Goal: Information Seeking & Learning: Understand process/instructions

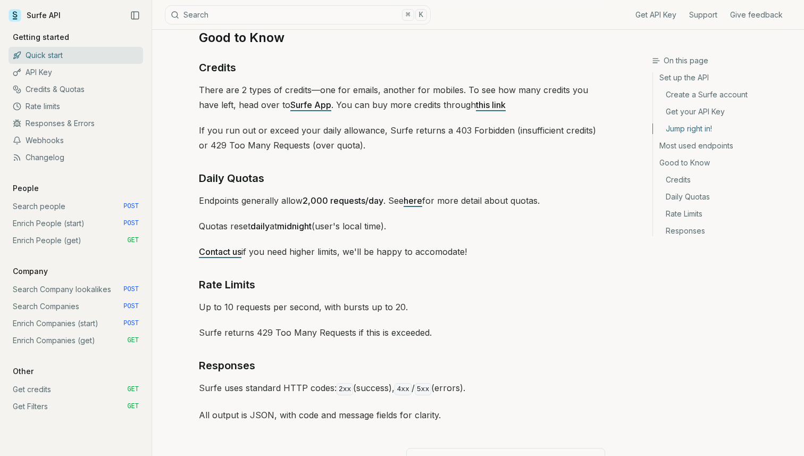
scroll to position [1551, 0]
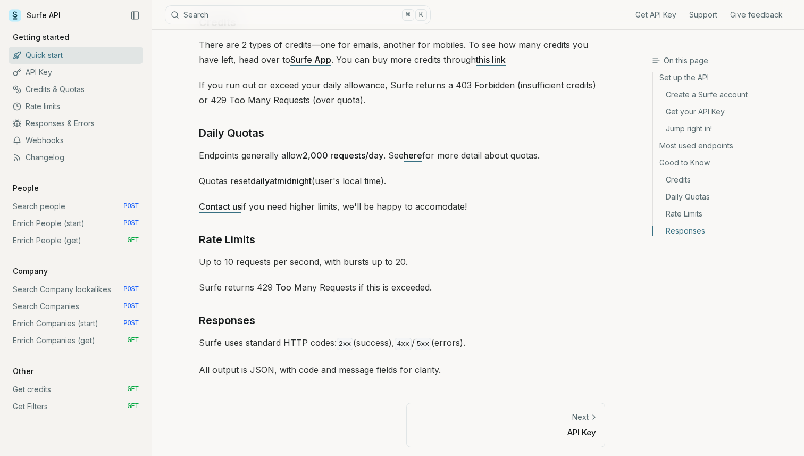
click at [598, 414] on link "Next API Key" at bounding box center [505, 424] width 199 height 44
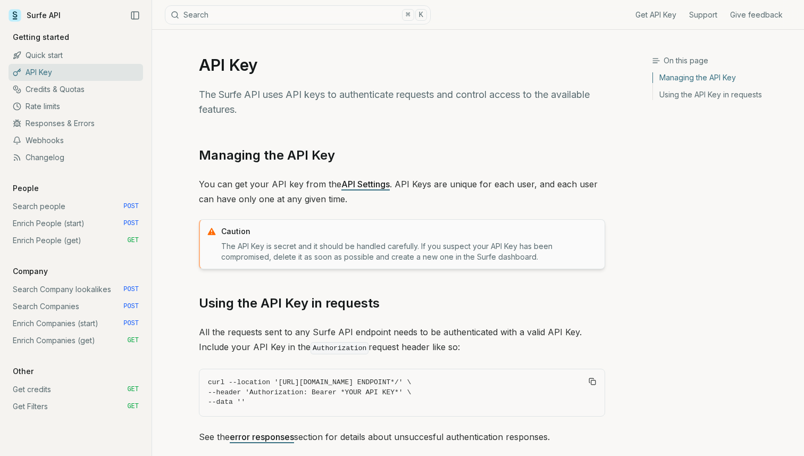
click at [104, 208] on link "Search people POST" at bounding box center [76, 206] width 134 height 17
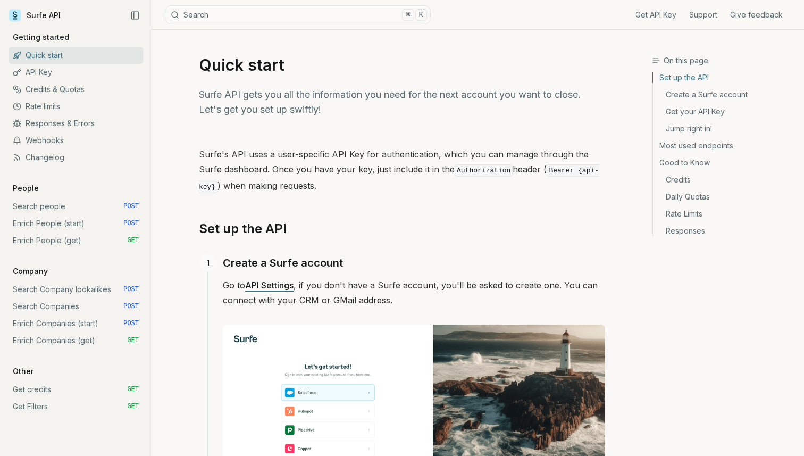
scroll to position [1551, 0]
